Goal: Navigation & Orientation: Find specific page/section

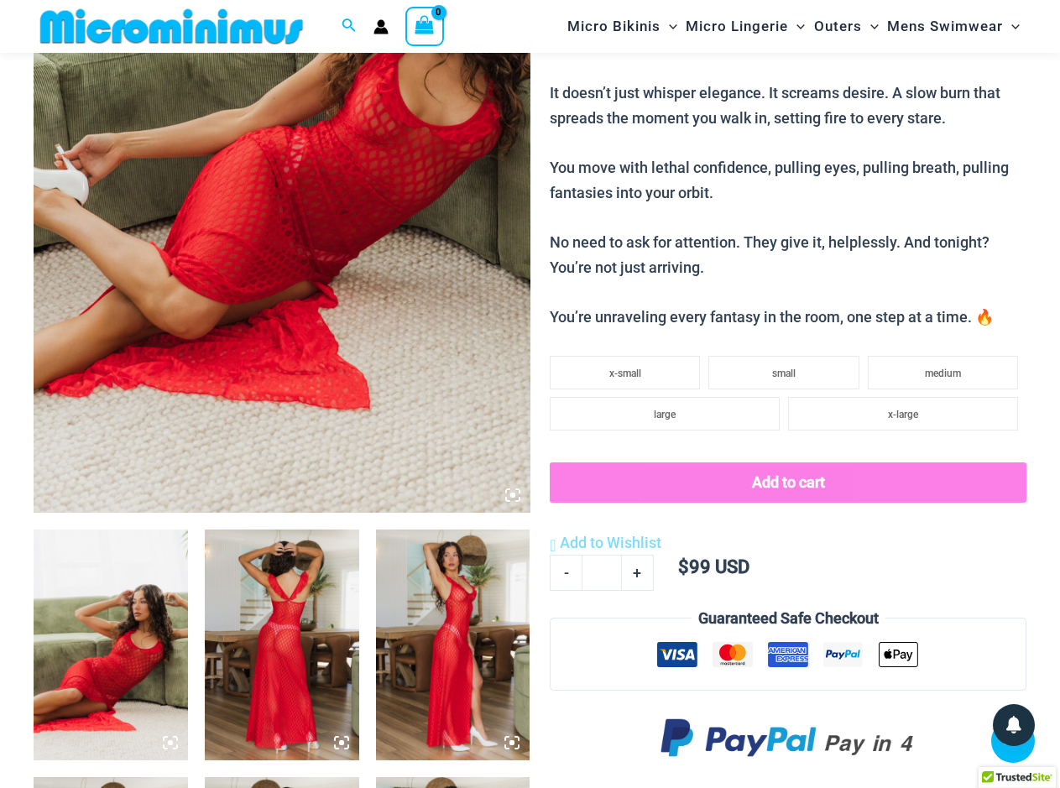
scroll to position [585, 0]
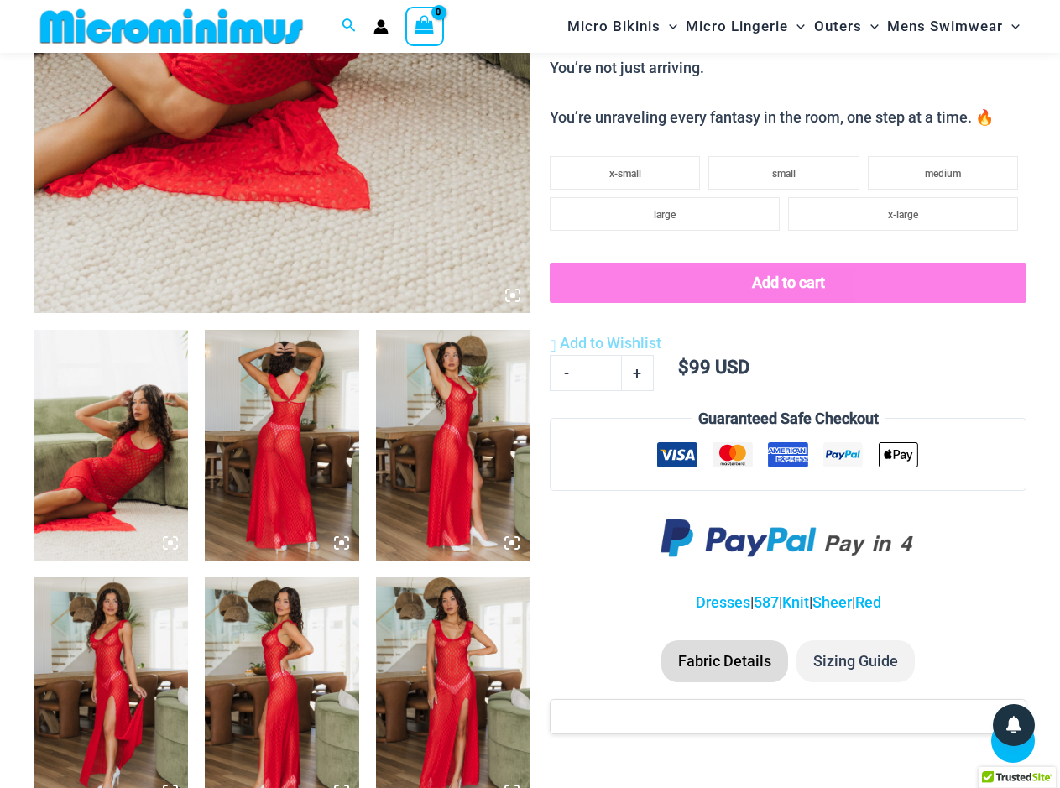
click at [122, 434] on img at bounding box center [111, 446] width 154 height 232
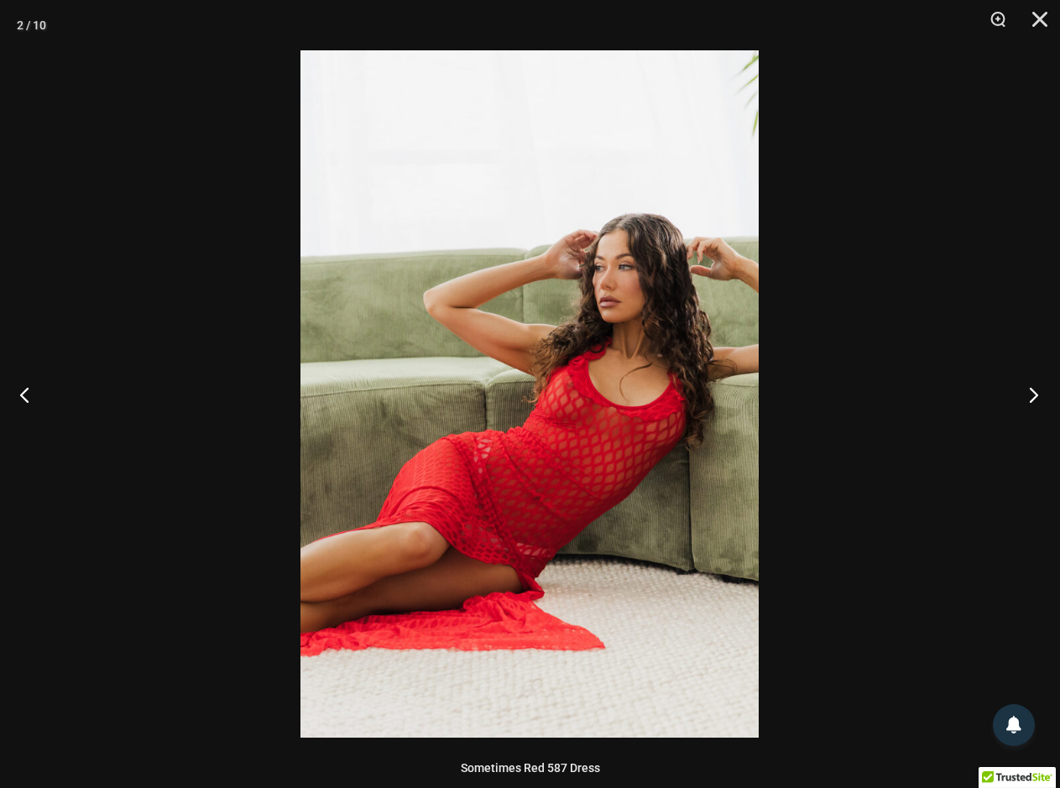
click at [1030, 399] on button "Next" at bounding box center [1028, 394] width 63 height 84
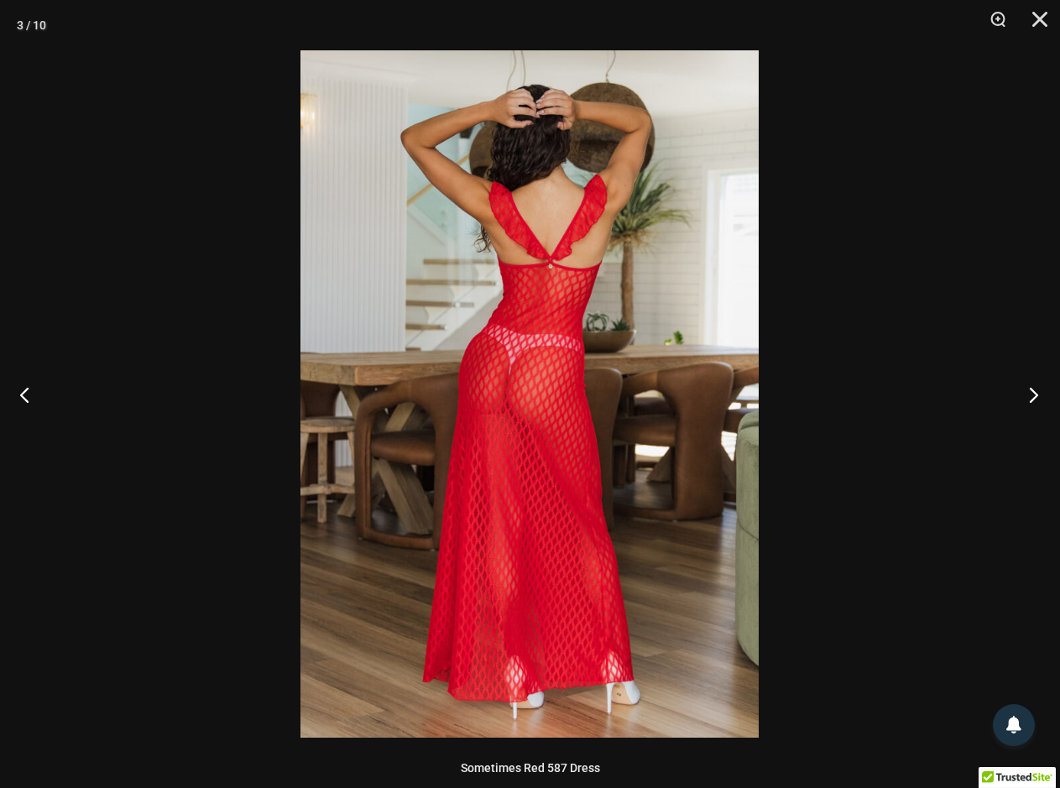
click at [1030, 399] on button "Next" at bounding box center [1028, 394] width 63 height 84
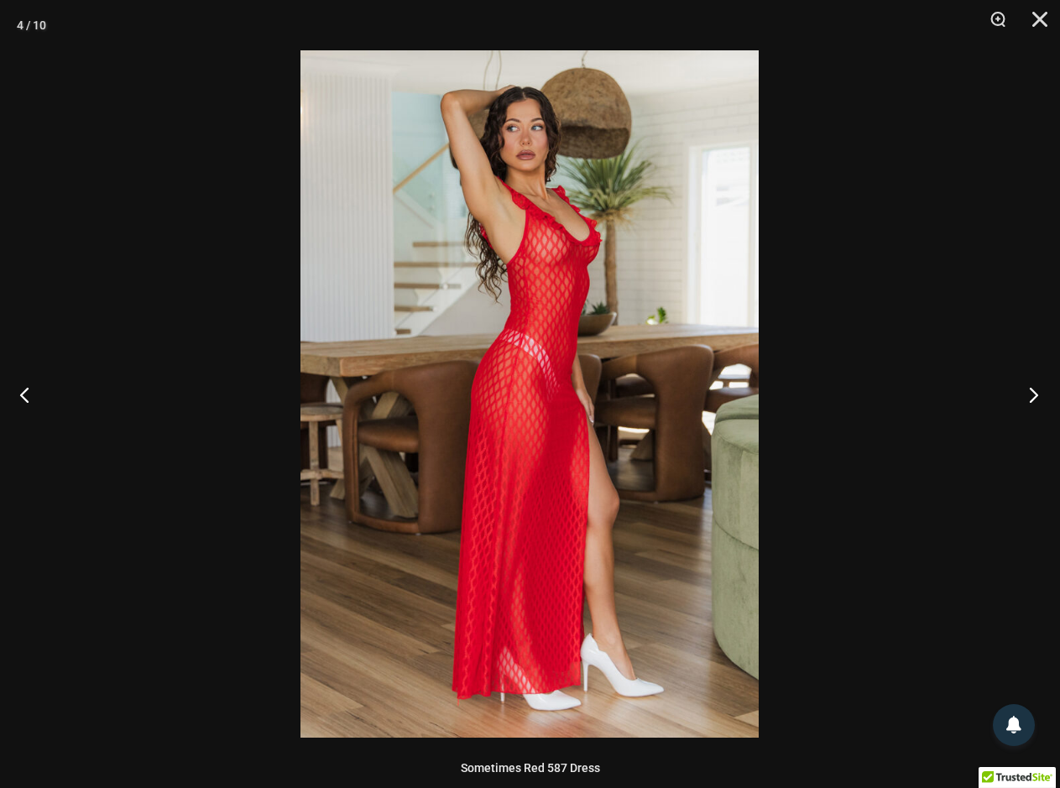
click at [1030, 399] on button "Next" at bounding box center [1028, 394] width 63 height 84
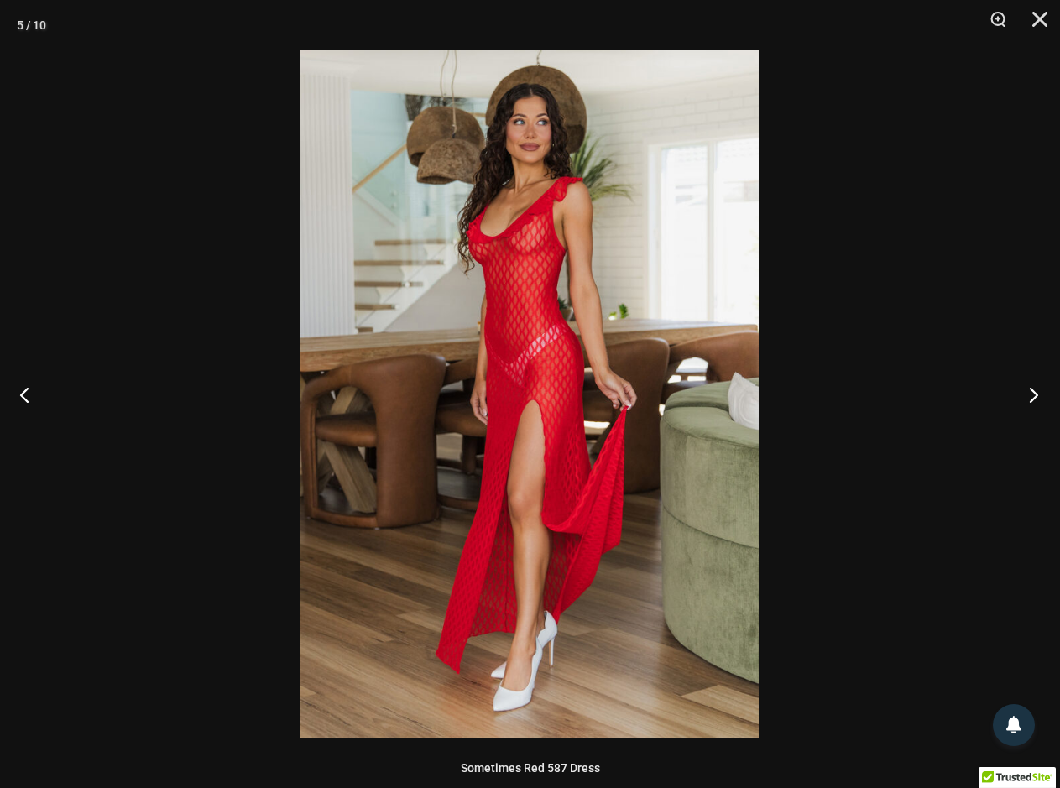
click at [1030, 399] on button "Next" at bounding box center [1028, 394] width 63 height 84
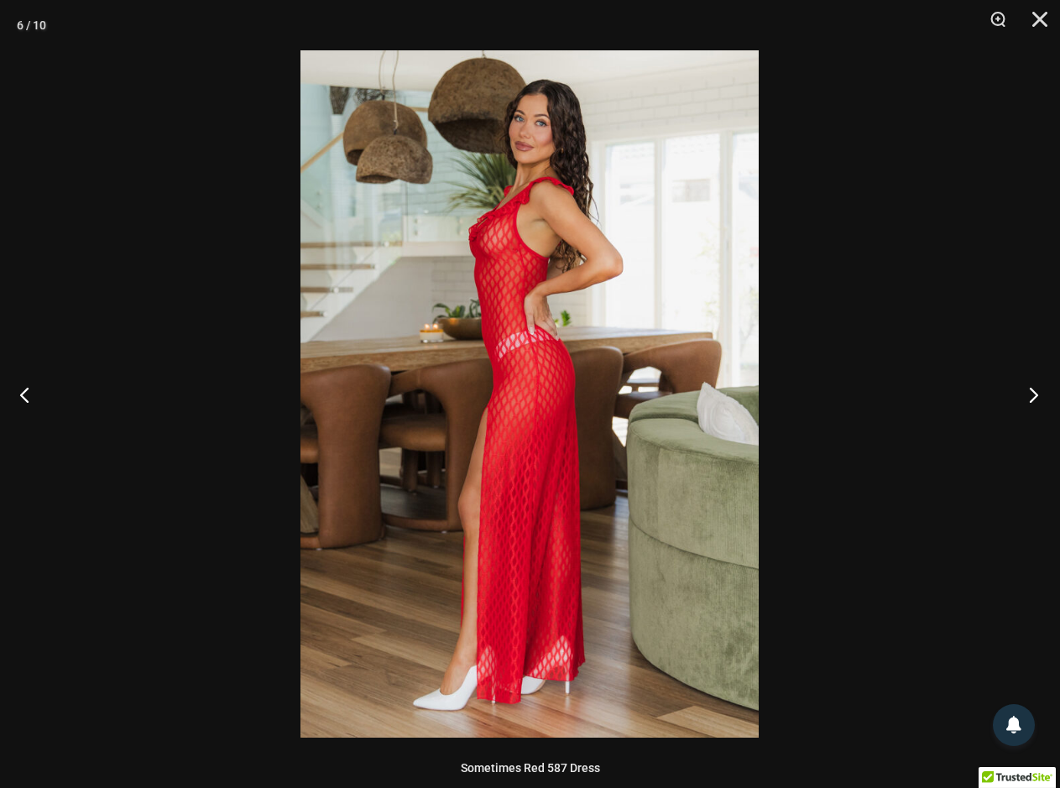
click at [1030, 399] on button "Next" at bounding box center [1028, 394] width 63 height 84
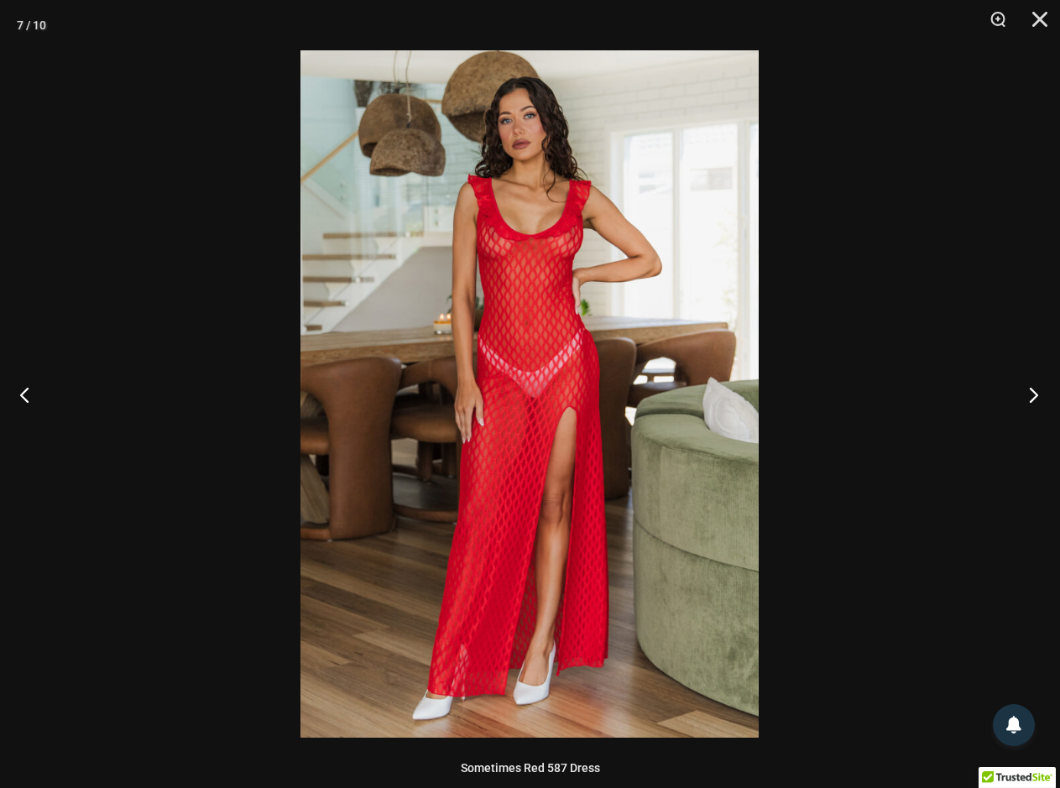
click at [1030, 399] on button "Next" at bounding box center [1028, 394] width 63 height 84
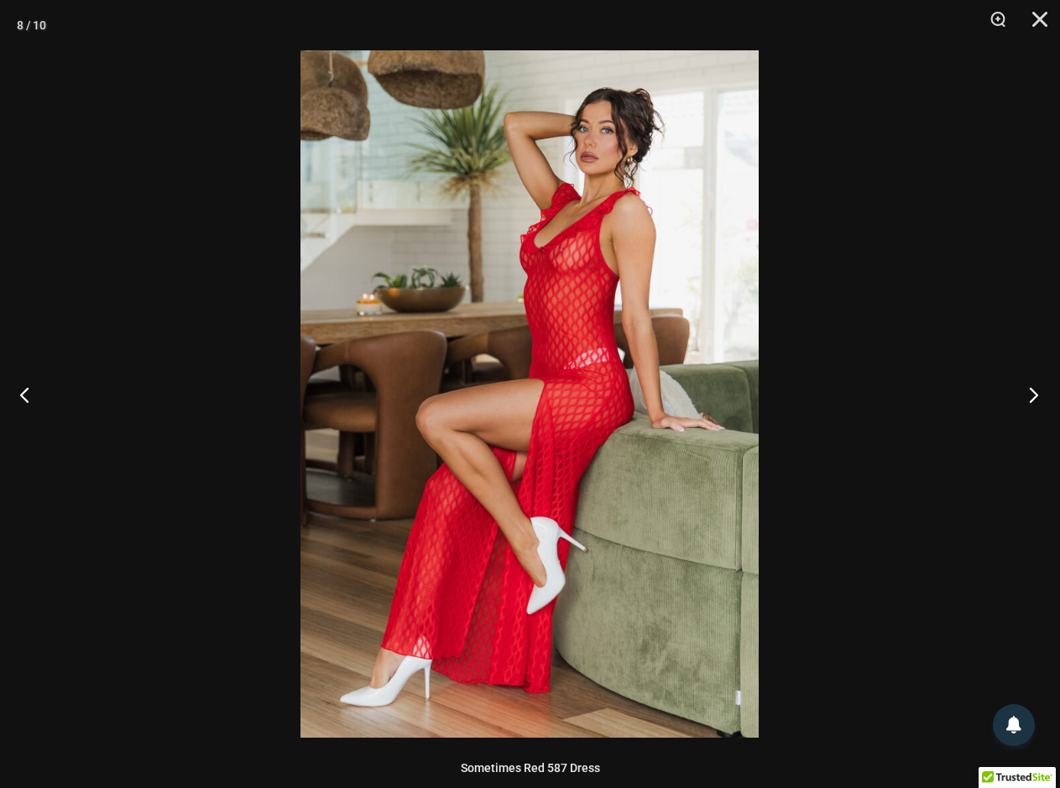
click at [1030, 399] on button "Next" at bounding box center [1028, 394] width 63 height 84
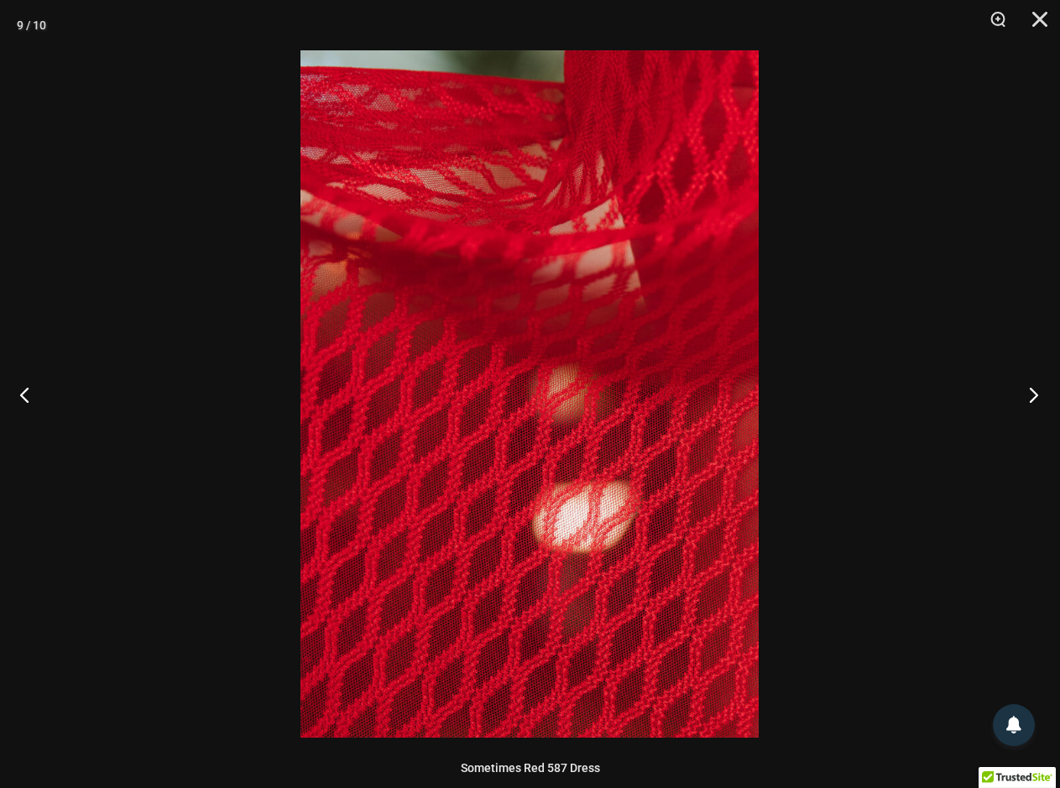
click at [1030, 399] on button "Next" at bounding box center [1028, 394] width 63 height 84
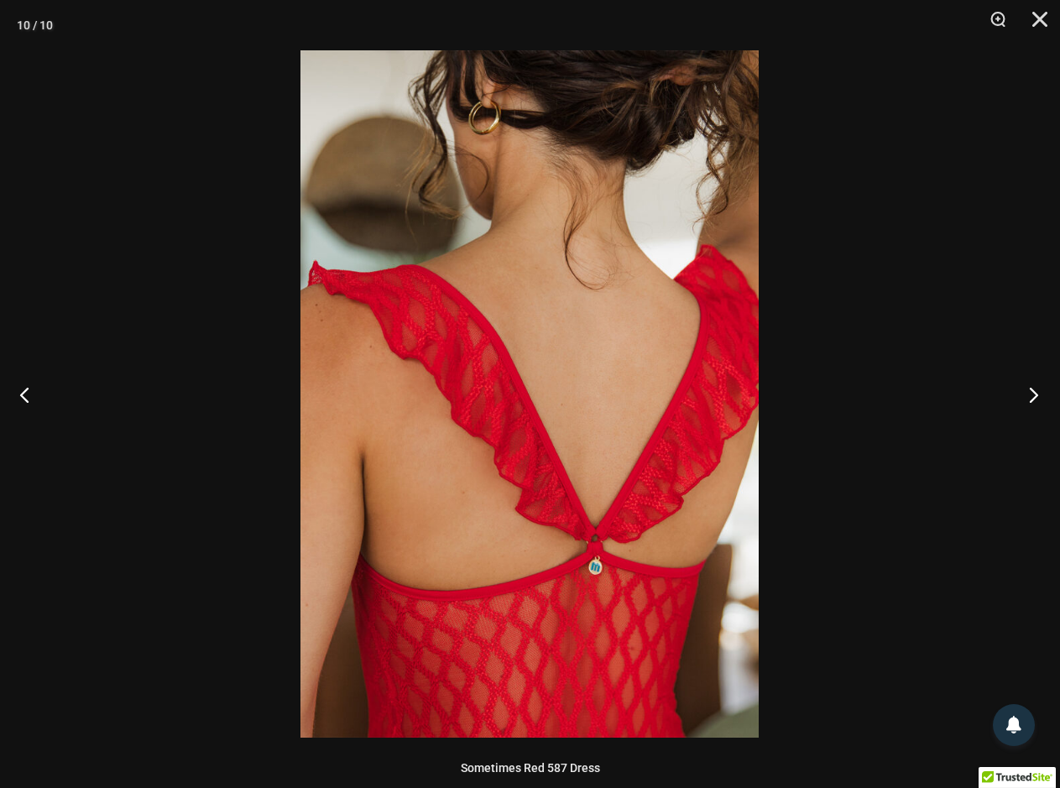
click at [1030, 399] on button "Next" at bounding box center [1028, 394] width 63 height 84
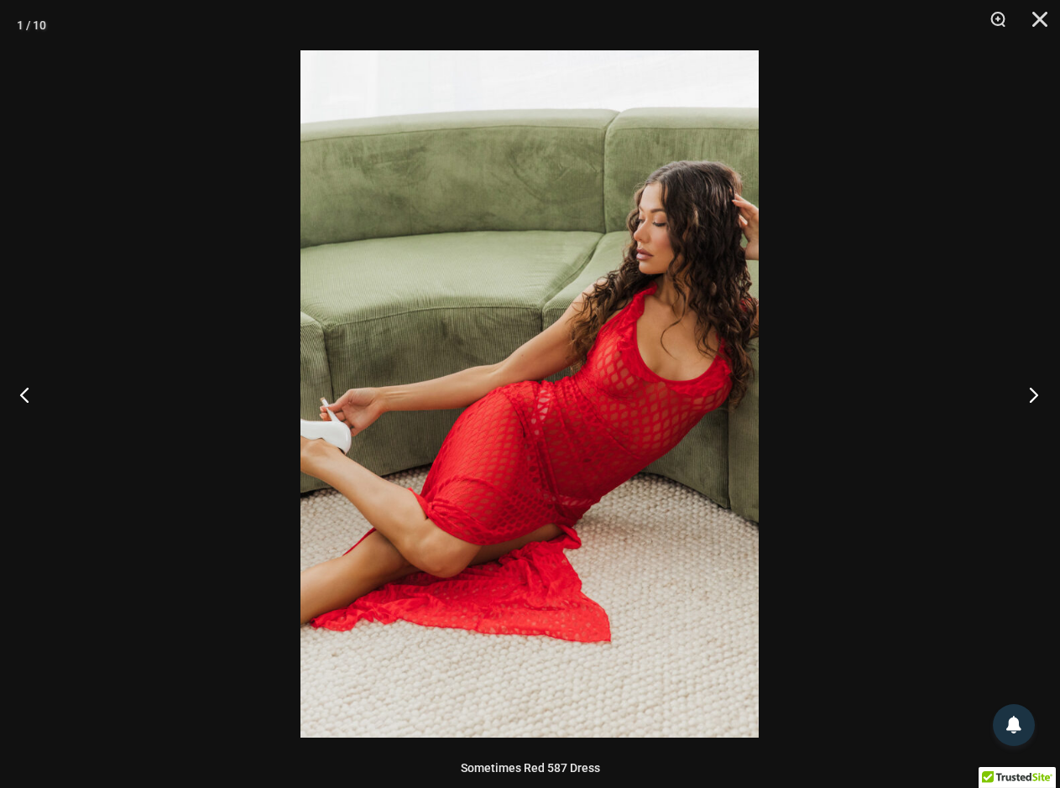
click at [1030, 399] on button "Next" at bounding box center [1028, 394] width 63 height 84
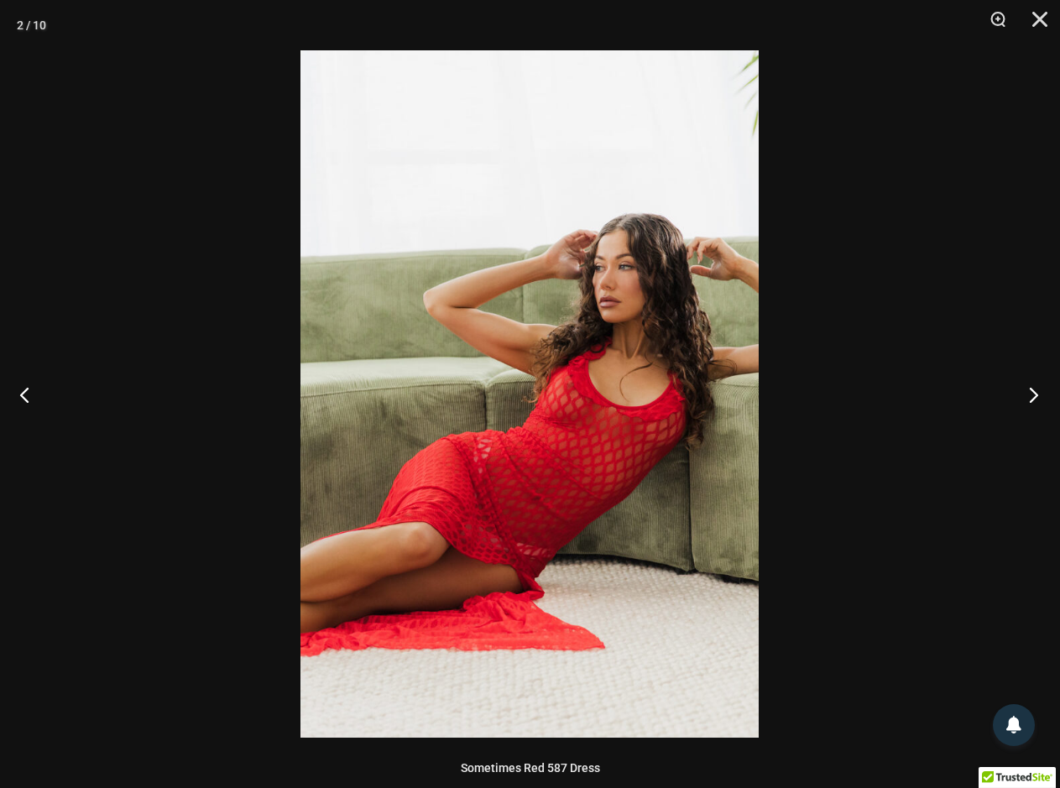
click at [1030, 399] on button "Next" at bounding box center [1028, 394] width 63 height 84
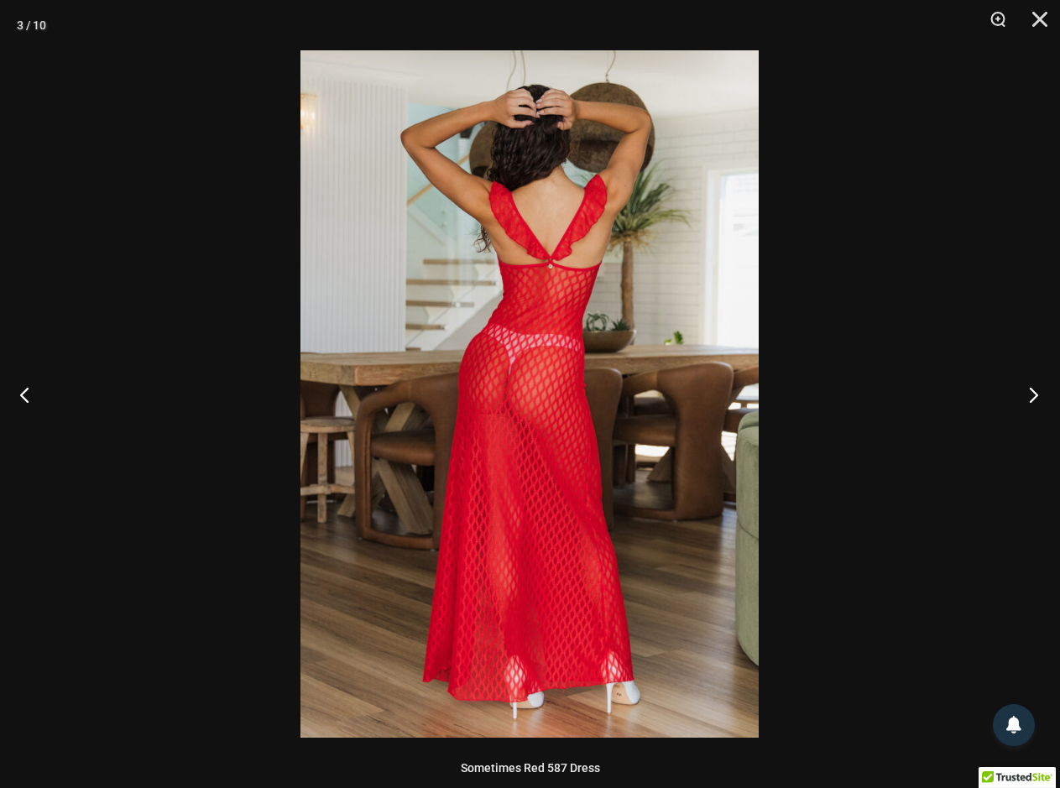
click at [1030, 399] on button "Next" at bounding box center [1028, 394] width 63 height 84
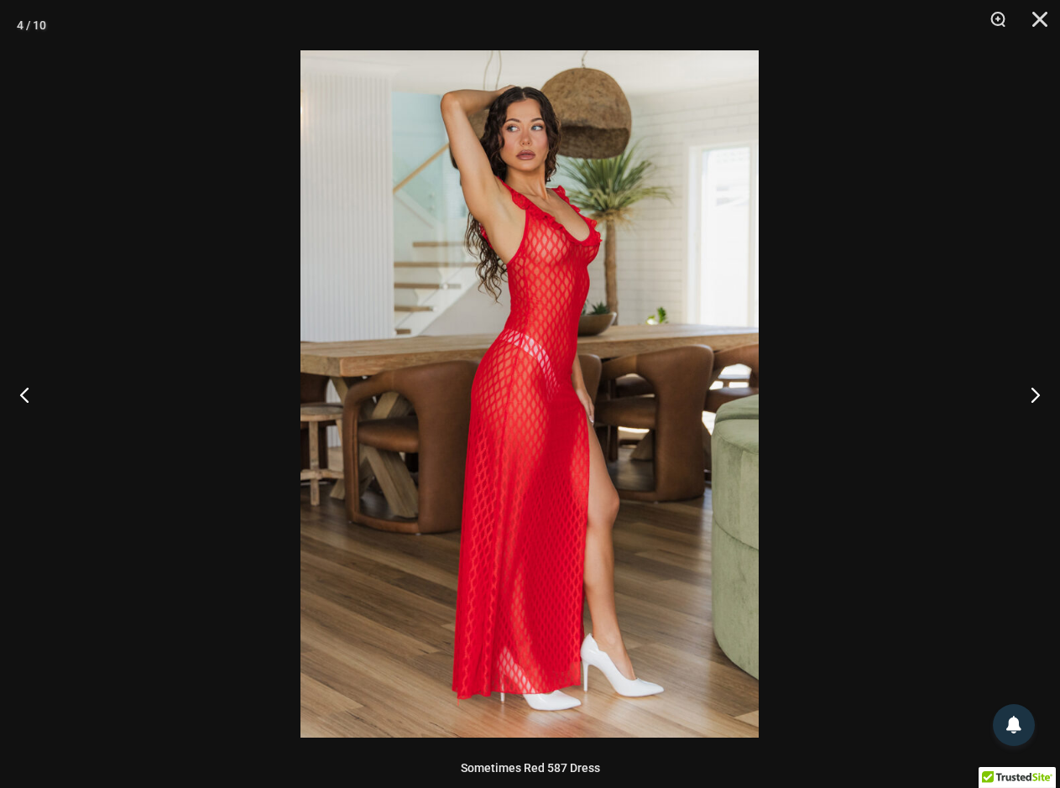
click at [951, 386] on div at bounding box center [530, 394] width 1060 height 788
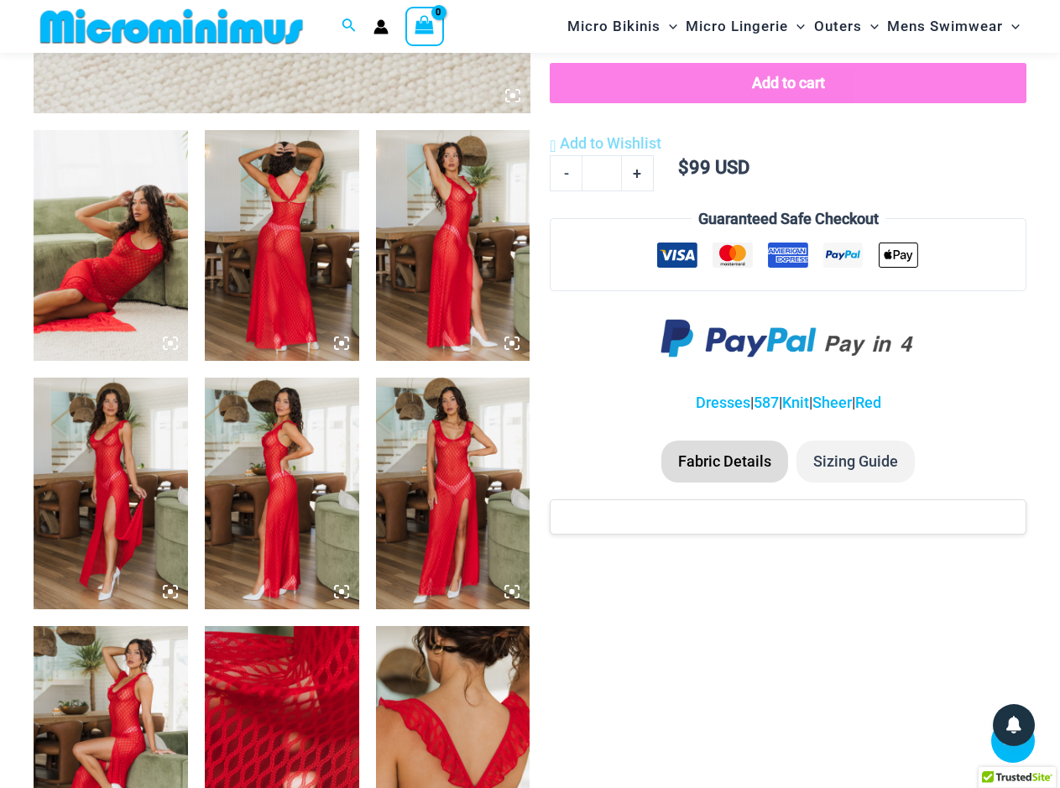
scroll to position [0, 0]
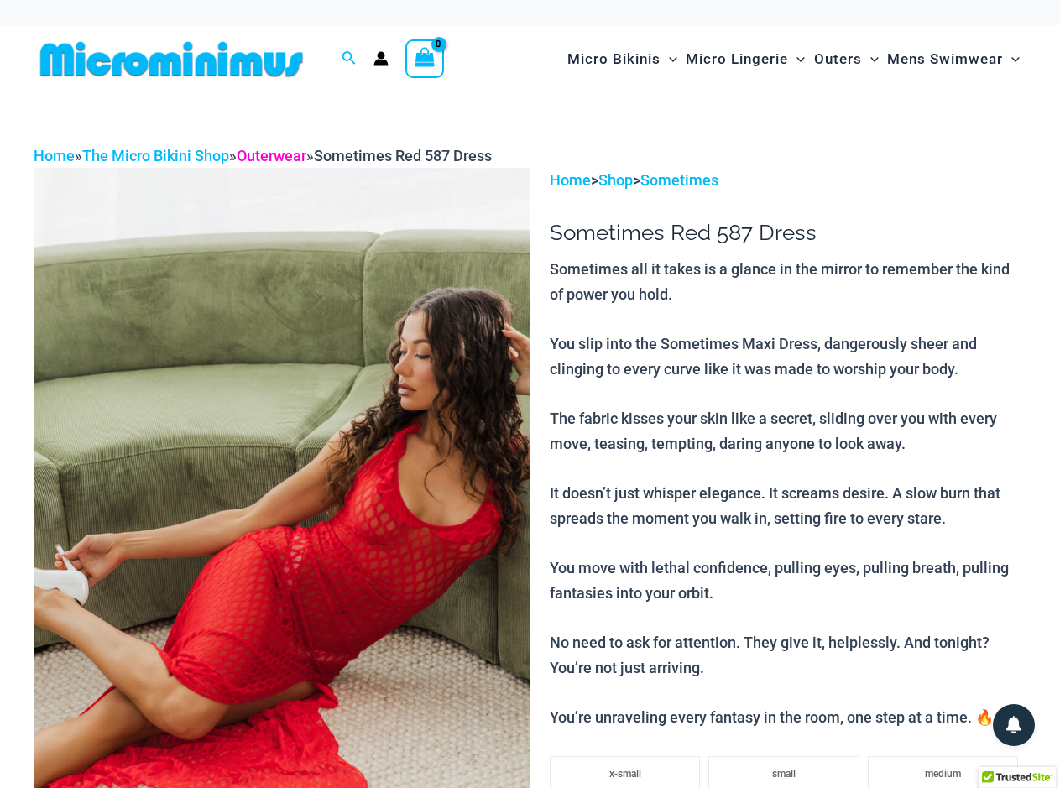
click at [285, 158] on link "Outerwear" at bounding box center [272, 156] width 70 height 18
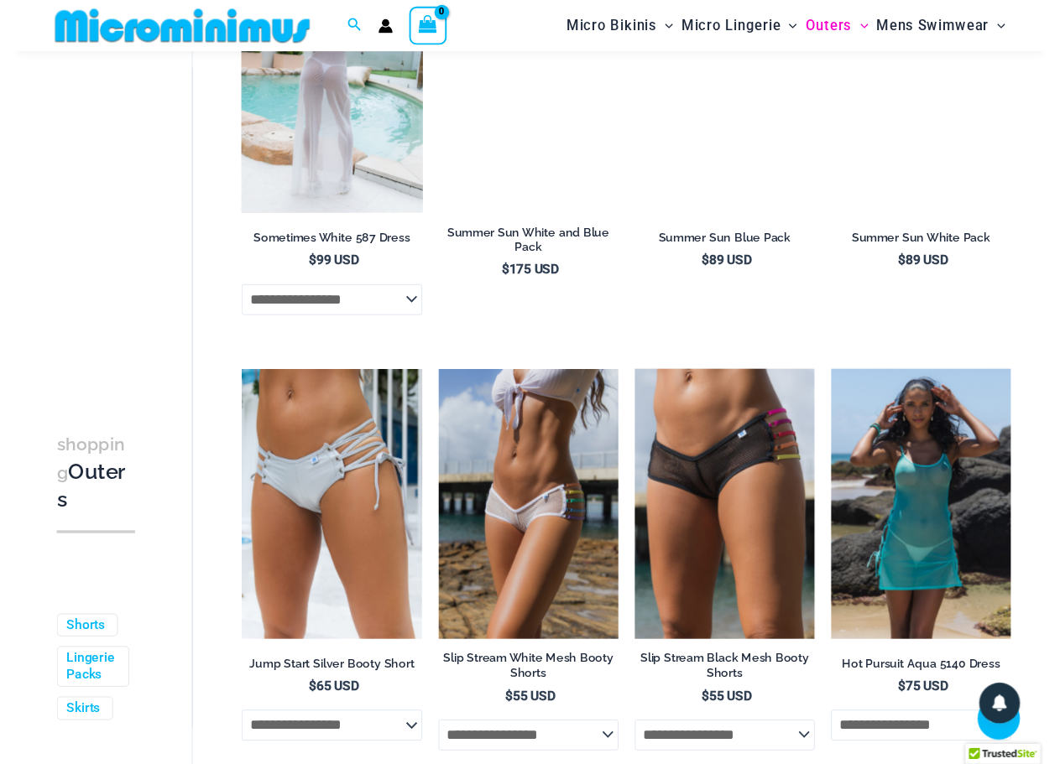
scroll to position [3180, 0]
